Goal: Task Accomplishment & Management: Manage account settings

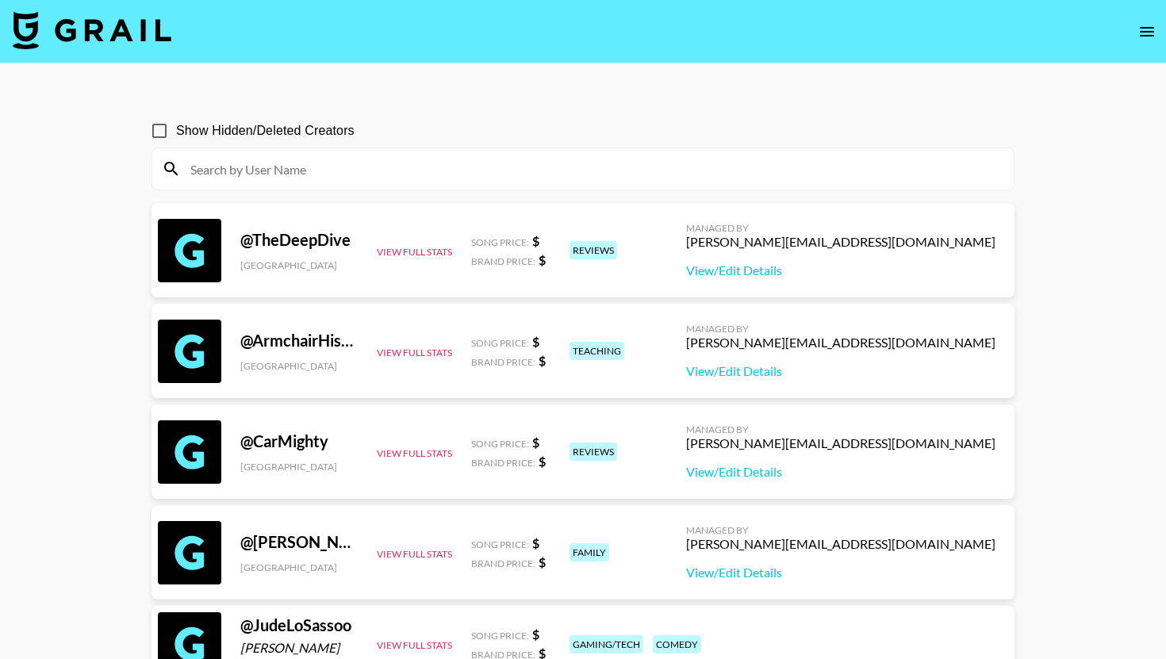
click at [1154, 24] on icon "open drawer" at bounding box center [1146, 31] width 19 height 19
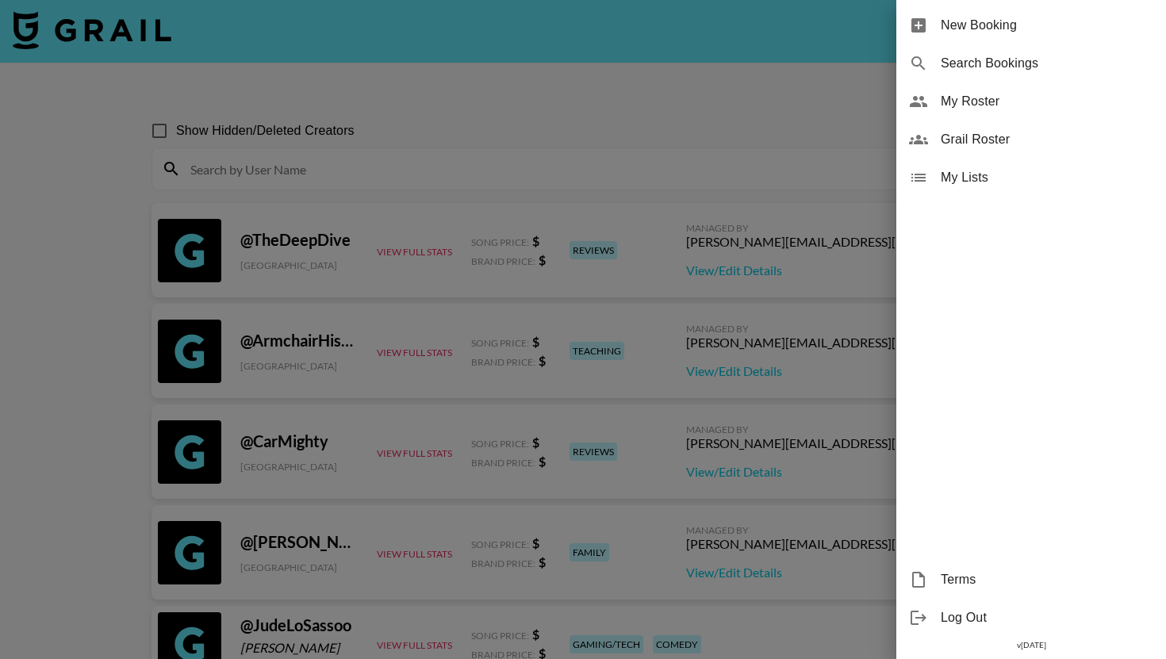
click at [1009, 110] on span "My Roster" at bounding box center [1047, 101] width 213 height 19
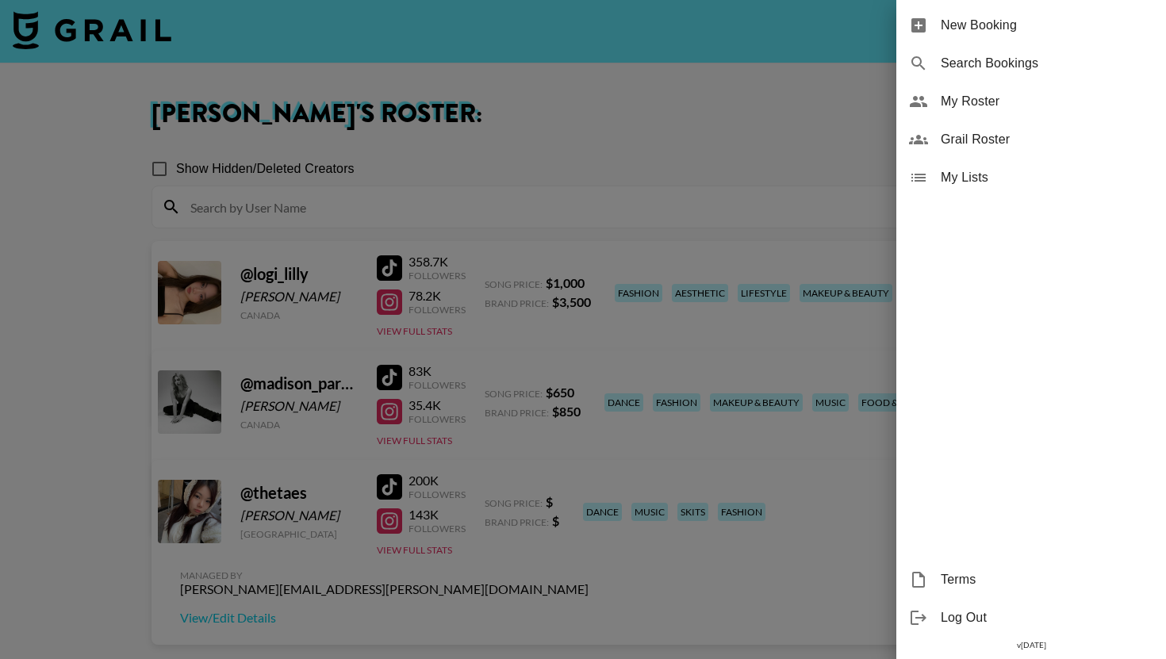
click at [760, 101] on div at bounding box center [583, 329] width 1166 height 659
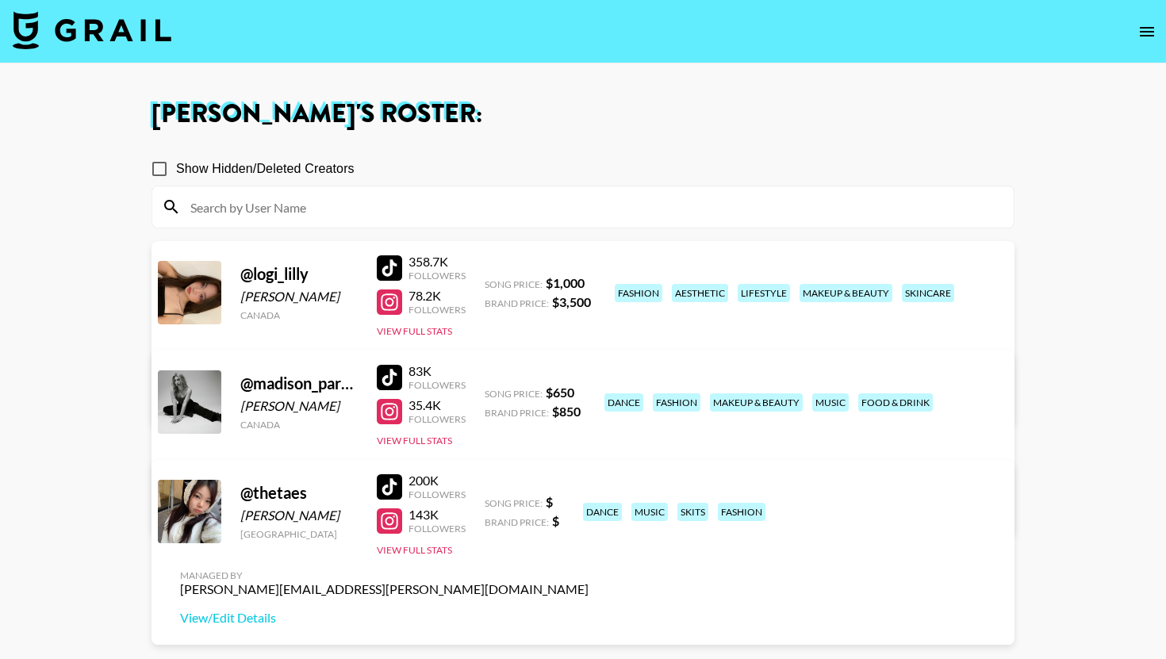
click at [429, 557] on div "@ thetaes Ayuko Ichikawa United States 200K Followers 143K Followers View Full …" at bounding box center [582, 552] width 863 height 185
click at [439, 544] on button "View Full Stats" at bounding box center [414, 550] width 75 height 12
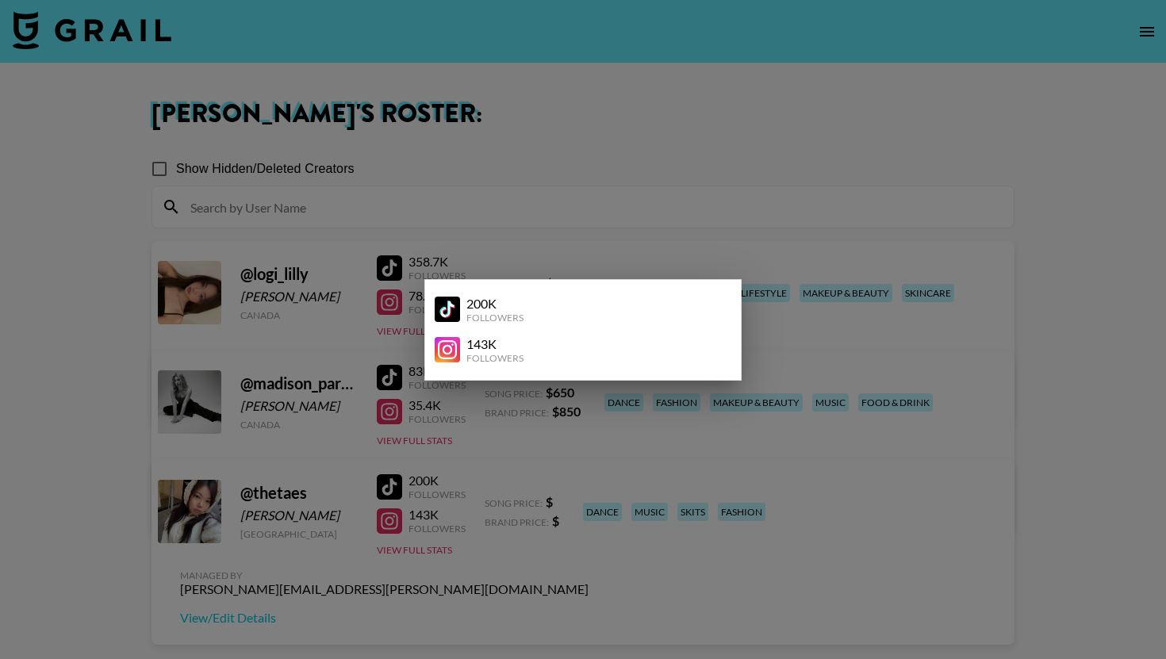
click at [442, 573] on div at bounding box center [583, 329] width 1166 height 659
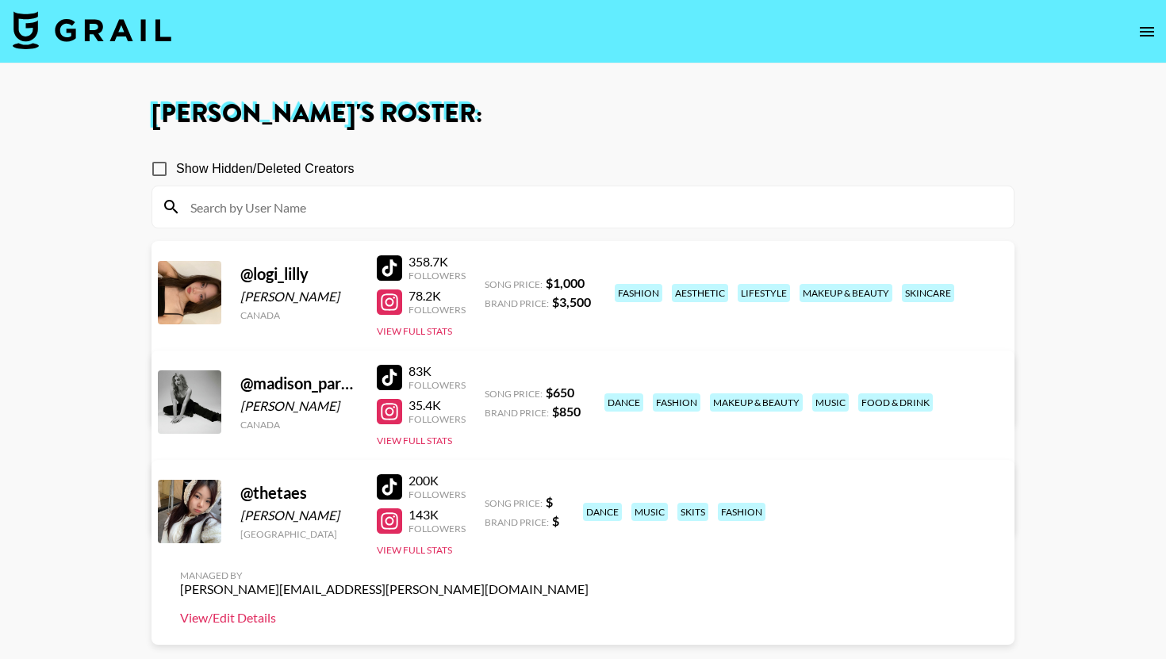
click at [588, 610] on link "View/Edit Details" at bounding box center [384, 618] width 408 height 16
click at [448, 554] on button "View Full Stats" at bounding box center [414, 550] width 75 height 12
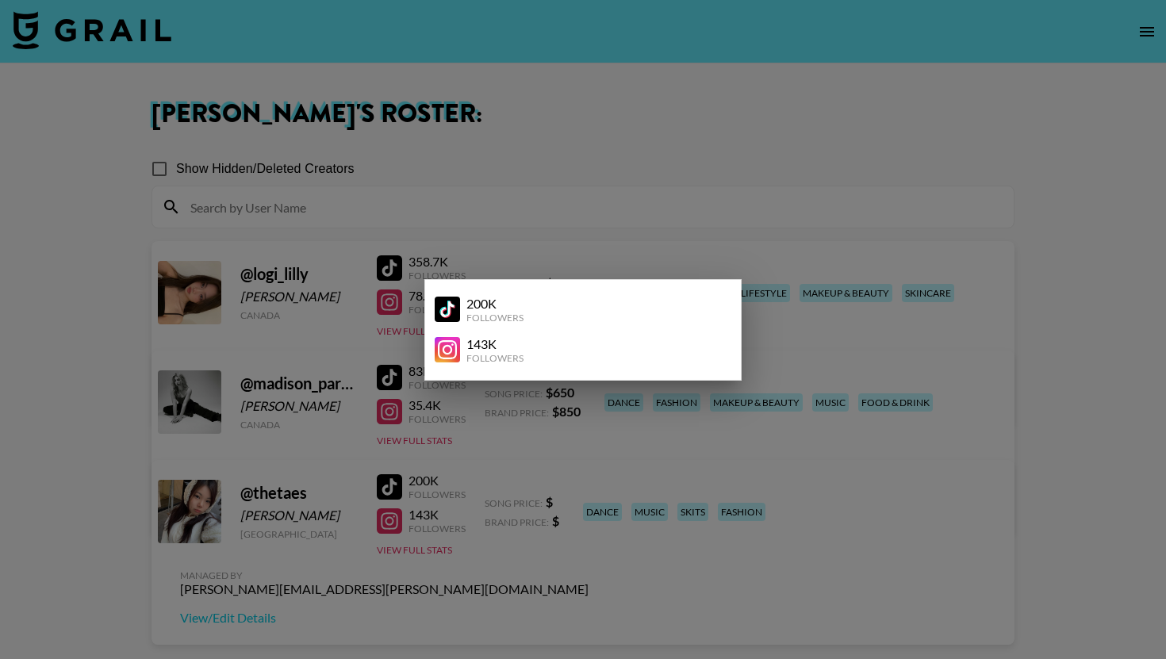
click at [438, 585] on div at bounding box center [583, 329] width 1166 height 659
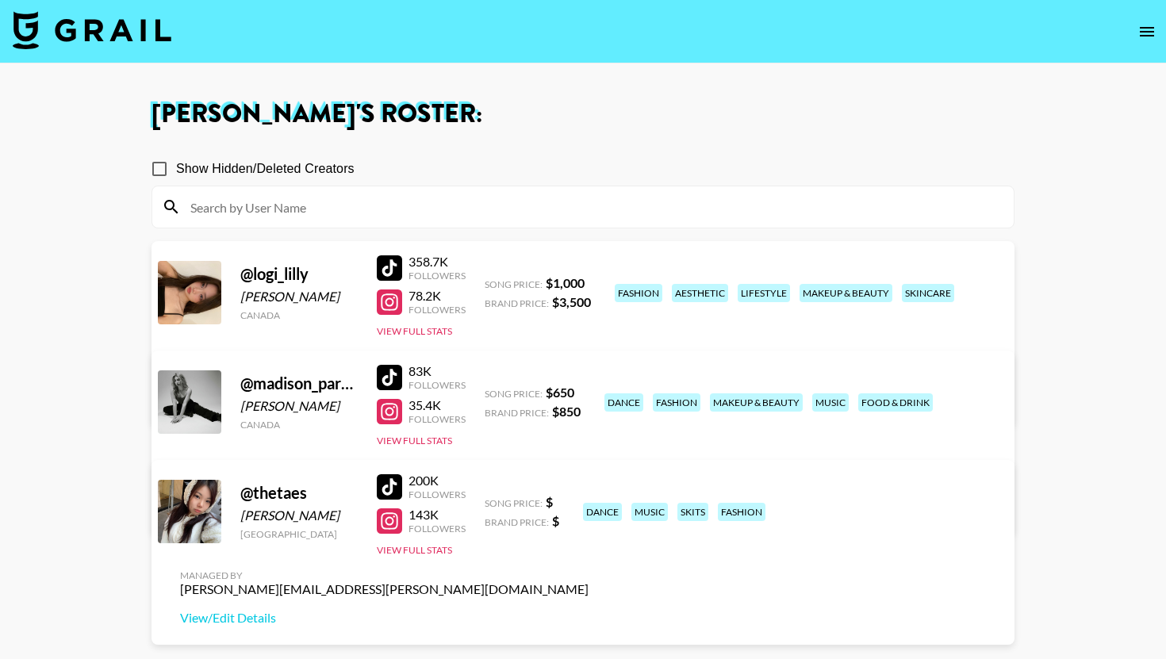
click at [438, 585] on section "Show Hidden/Deleted Creators @ logi_lilly Logan Sit Canada 358.7K Followers 78.…" at bounding box center [582, 406] width 863 height 532
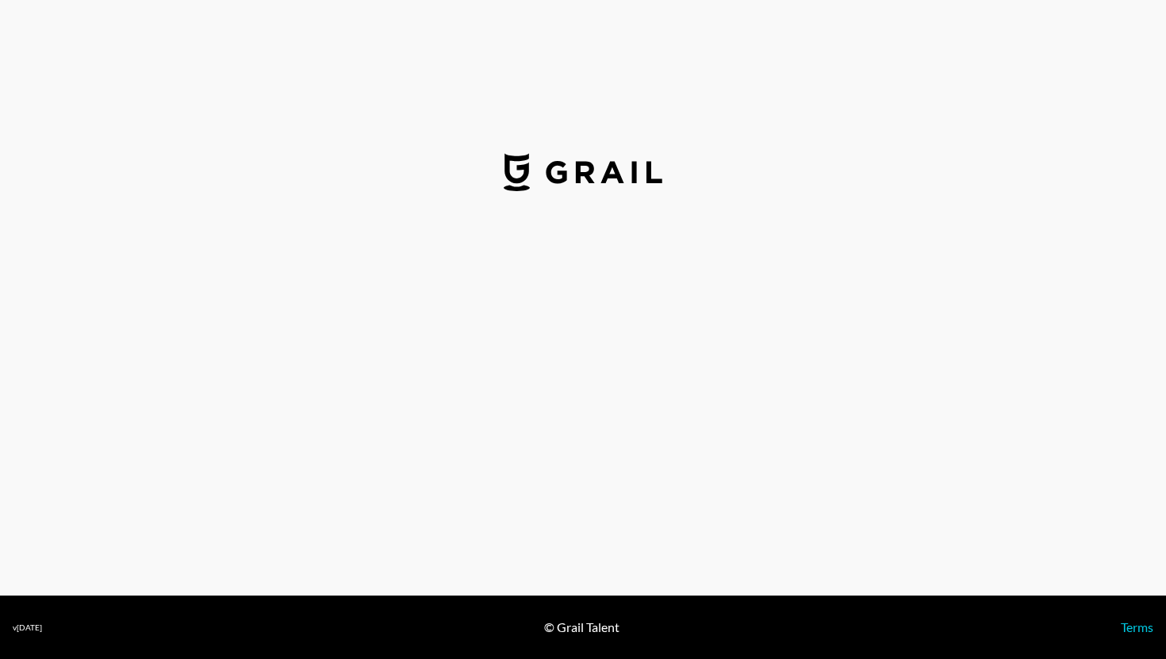
select select "USD"
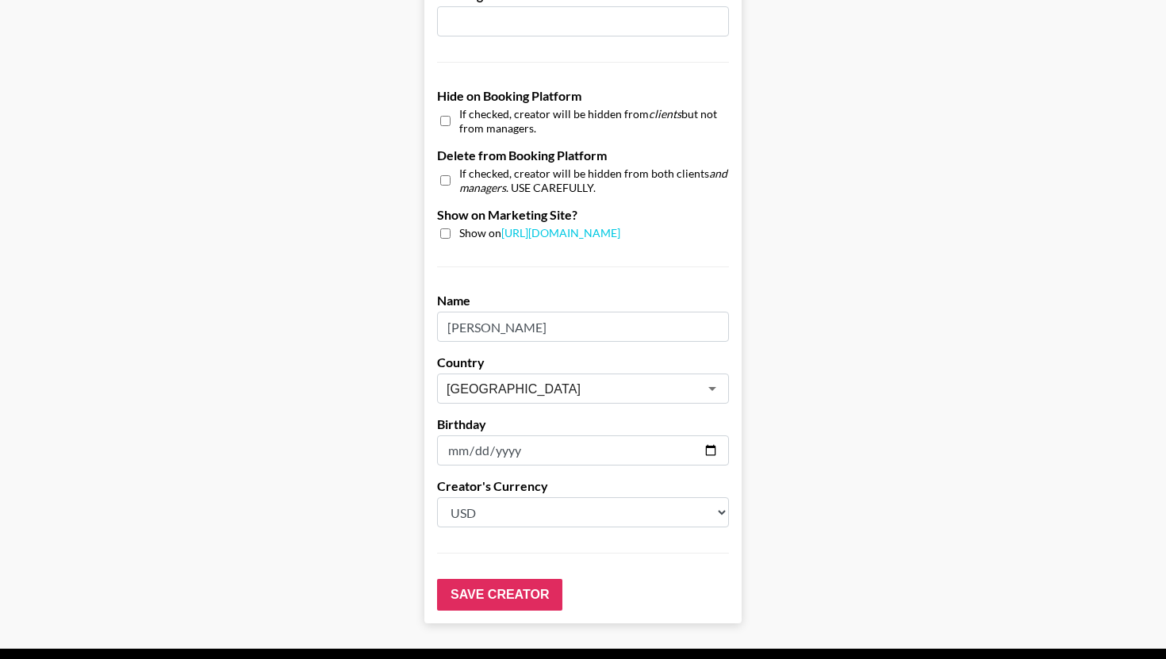
scroll to position [1458, 0]
